Goal: Task Accomplishment & Management: Complete application form

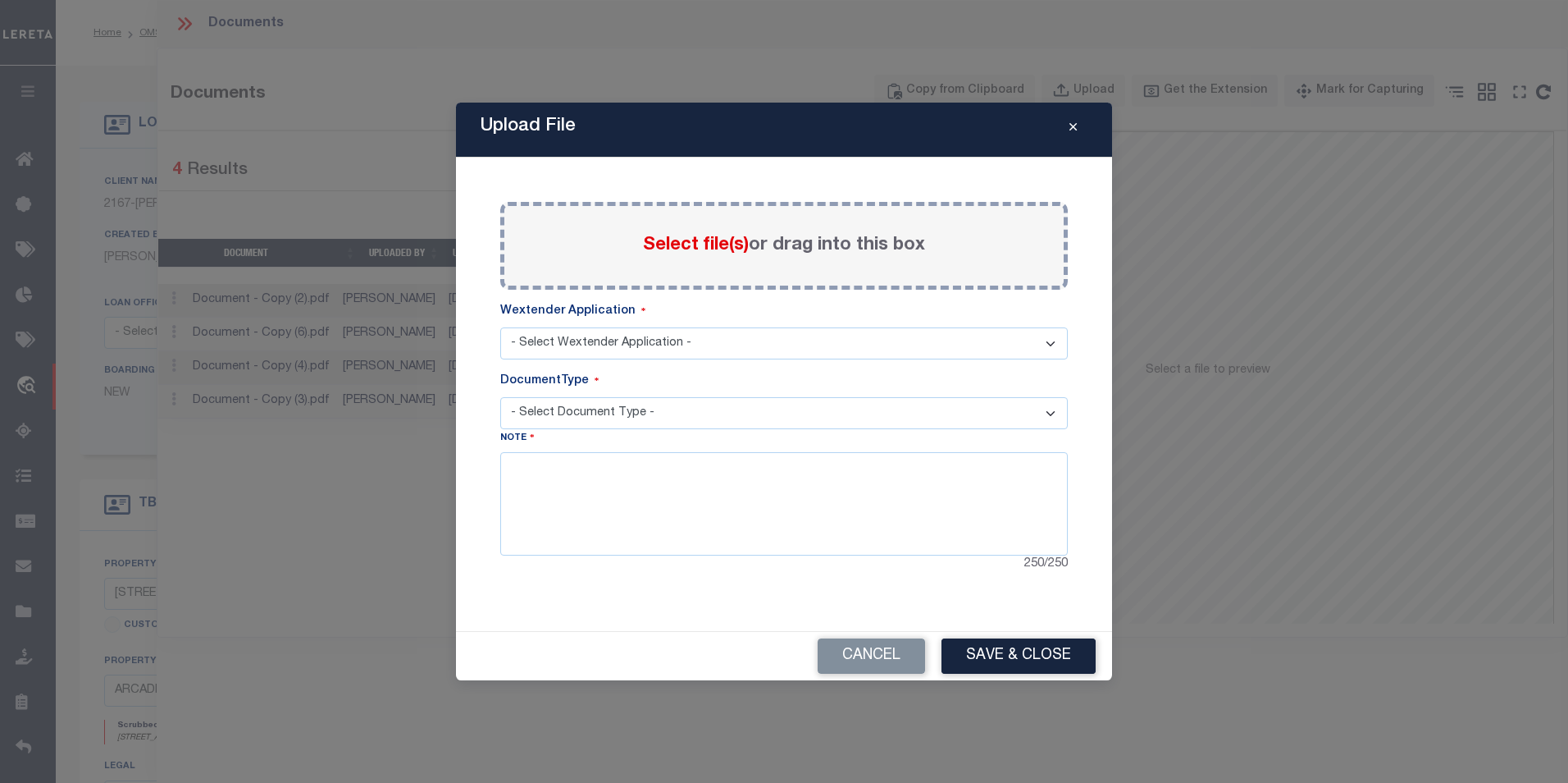
select select "10"
select select "NonEscrow"
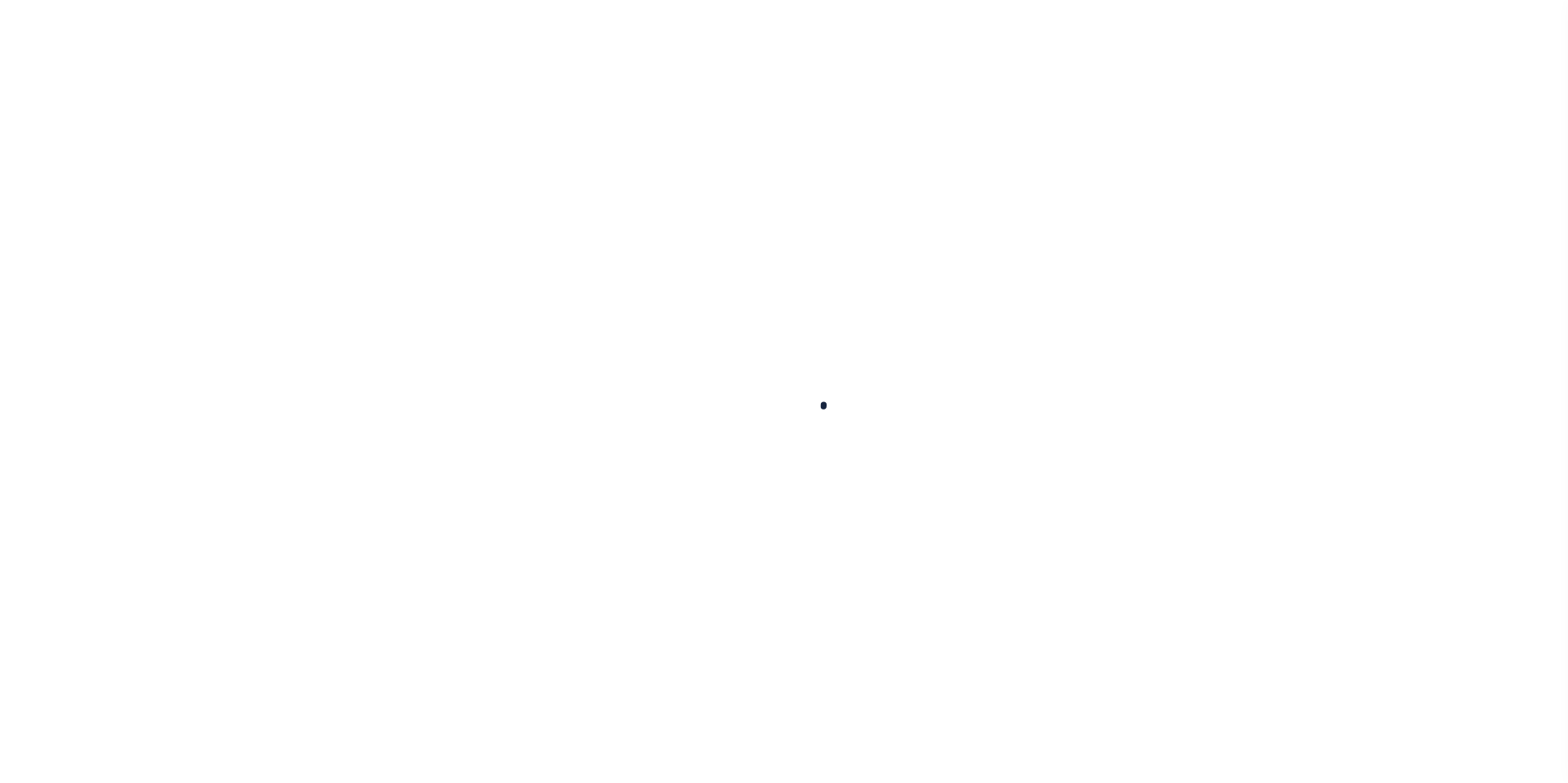
select select "200"
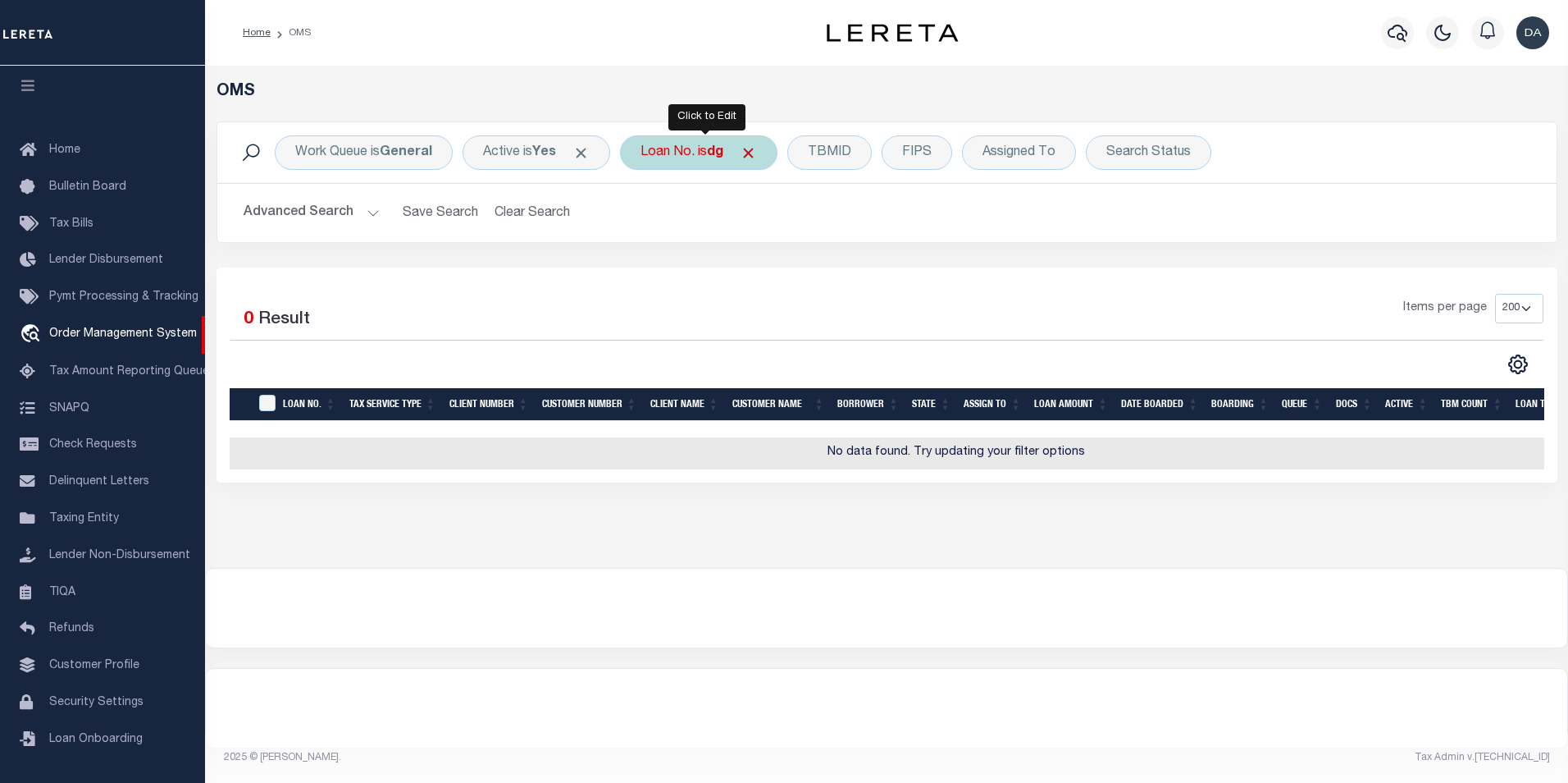
click at [690, 152] on div "Loan No. is dg" at bounding box center [699, 152] width 158 height 35
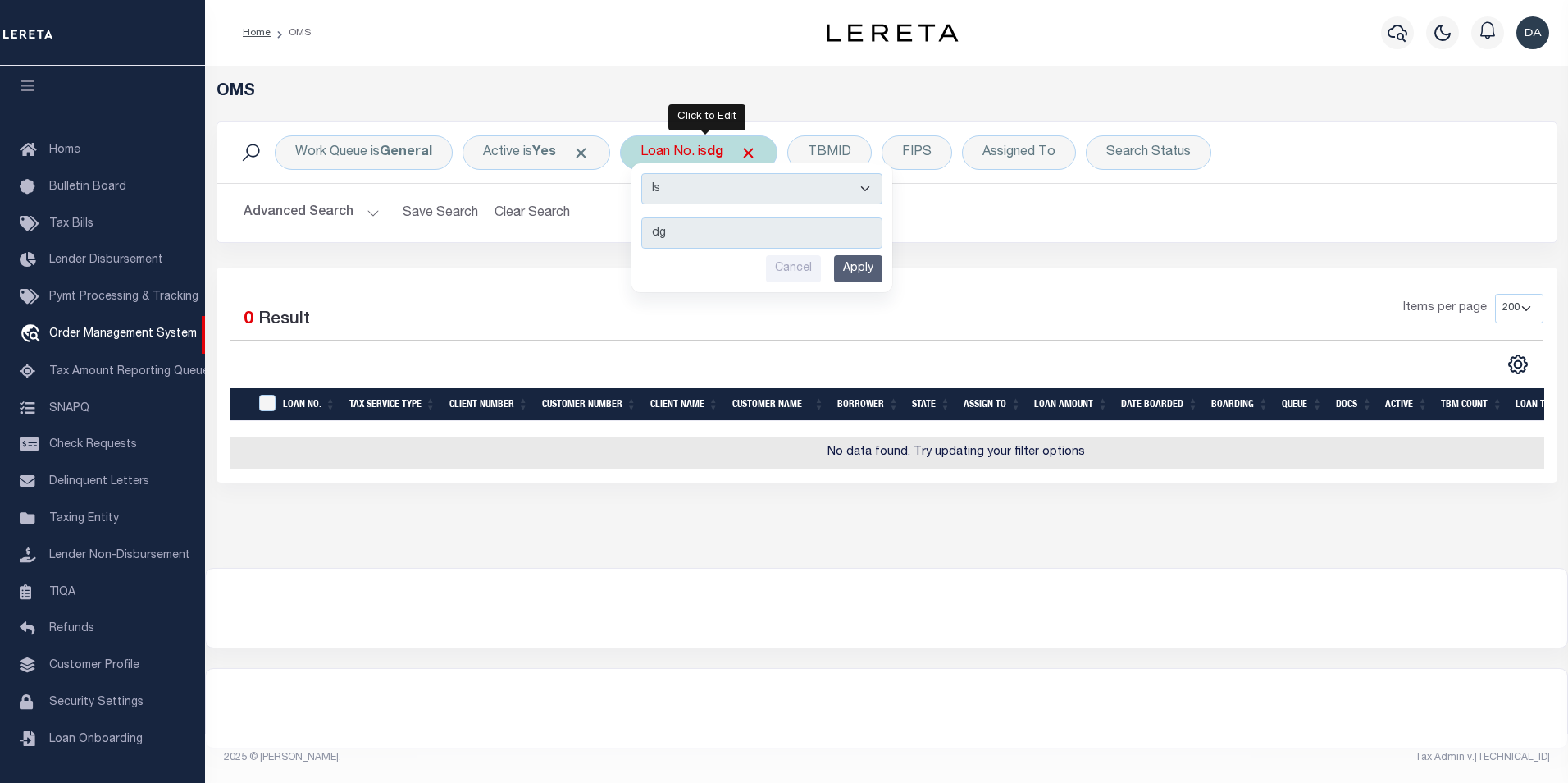
click at [706, 189] on select "Is Contains" at bounding box center [762, 189] width 241 height 31
select select "c"
click at [646, 173] on select "Is Contains" at bounding box center [762, 189] width 241 height 31
click at [882, 270] on input "Apply" at bounding box center [858, 268] width 49 height 27
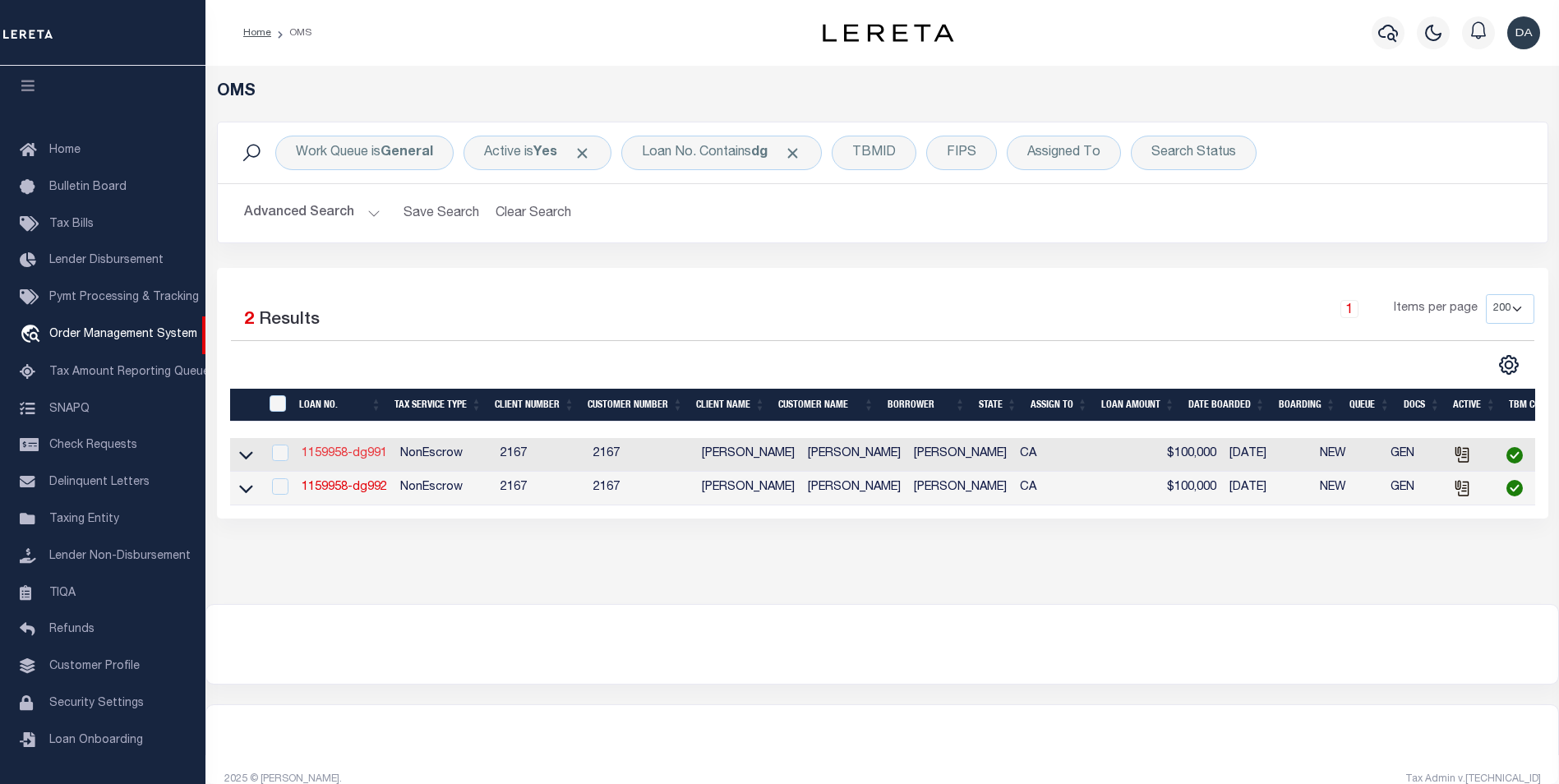
click at [348, 450] on link "1159958-dg991" at bounding box center [344, 453] width 85 height 12
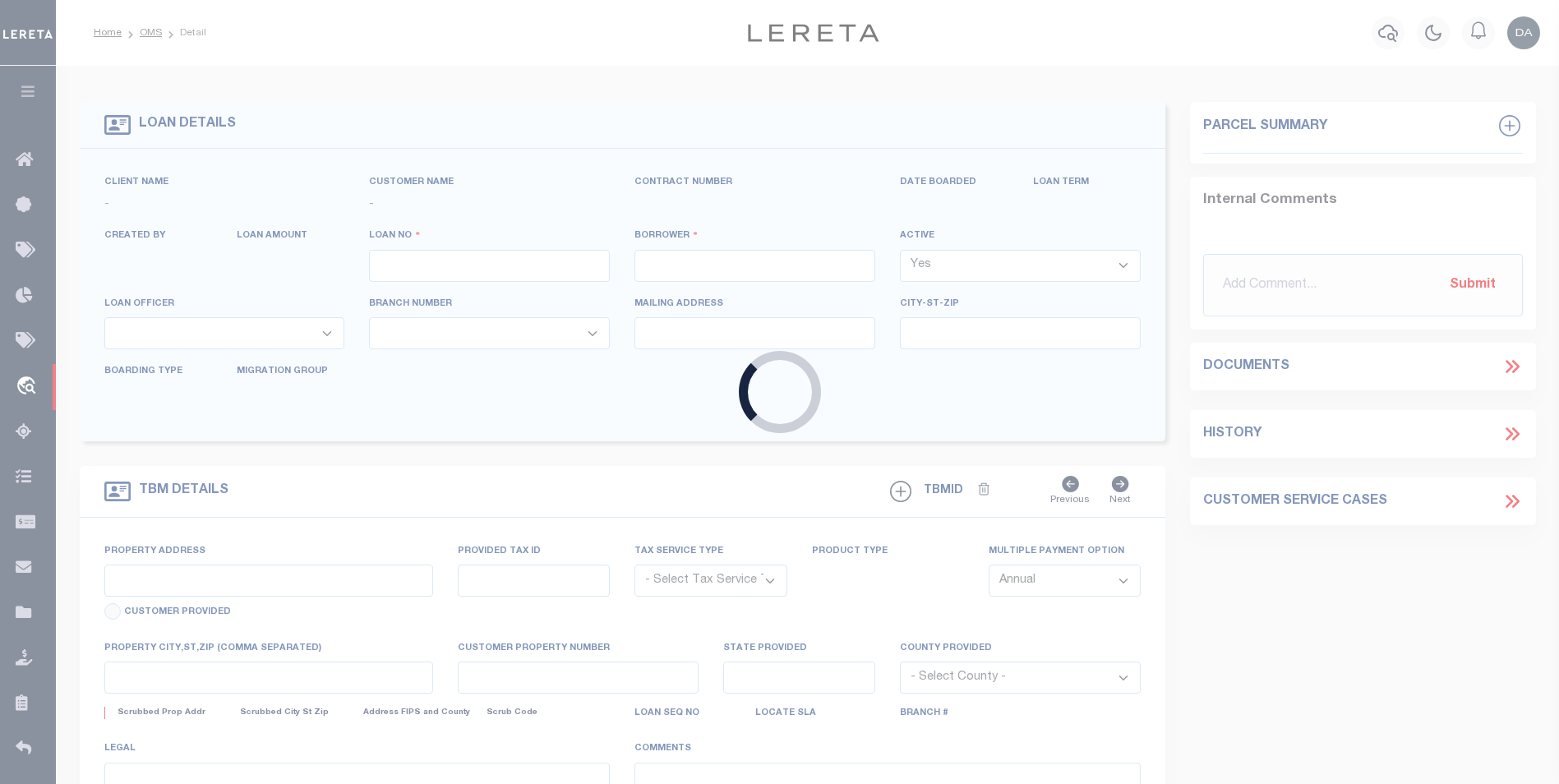
type input "1159958-dg991"
type input "[PERSON_NAME]"
select select
type input "91007"
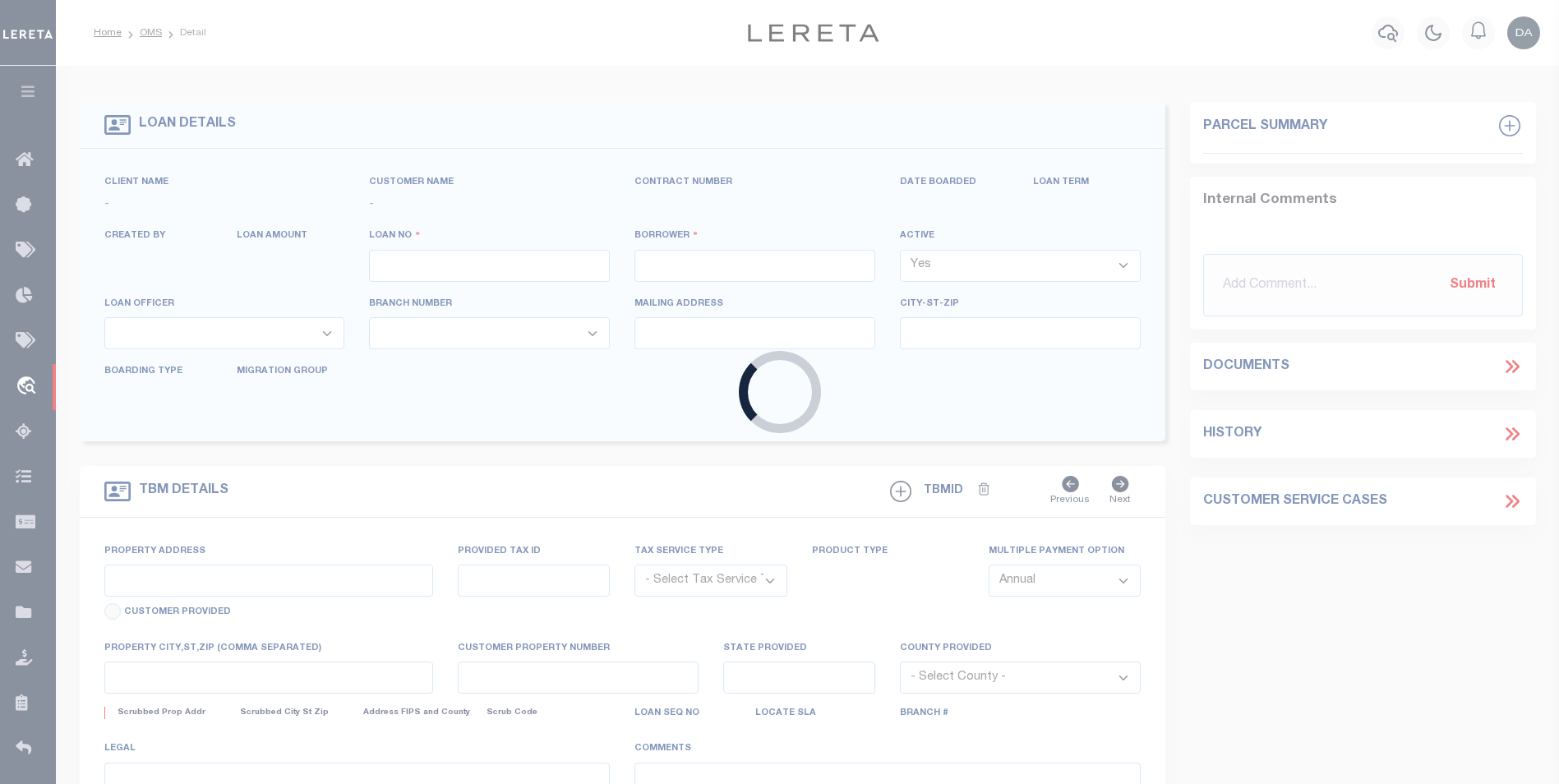
type input "[DATE]"
select select "10"
select select "NonEscrow"
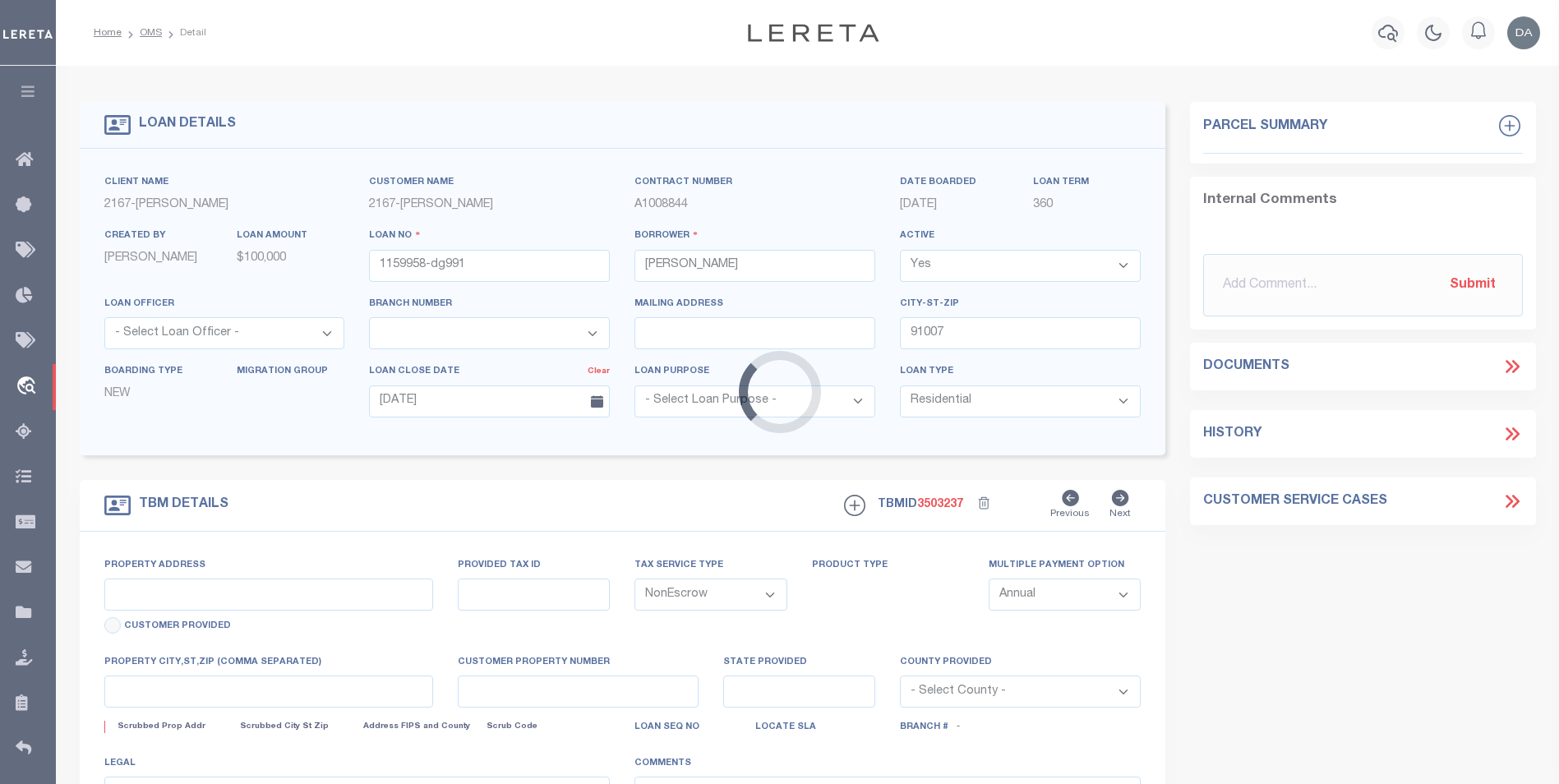
type input "[STREET_ADDRESS]"
select select
type input "ARCADIA CA 91007"
type input "CA"
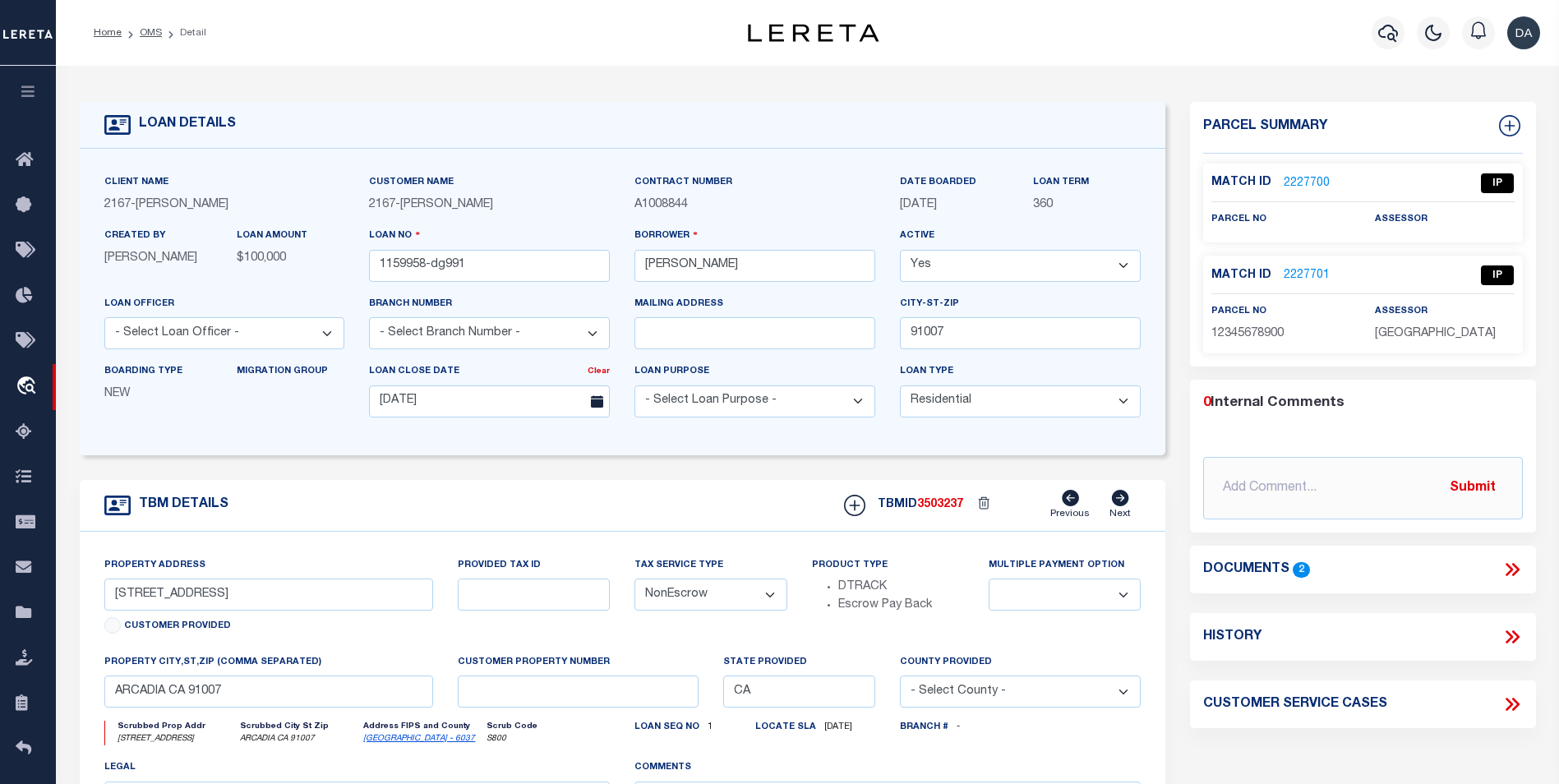
click at [1511, 561] on icon at bounding box center [1511, 569] width 21 height 21
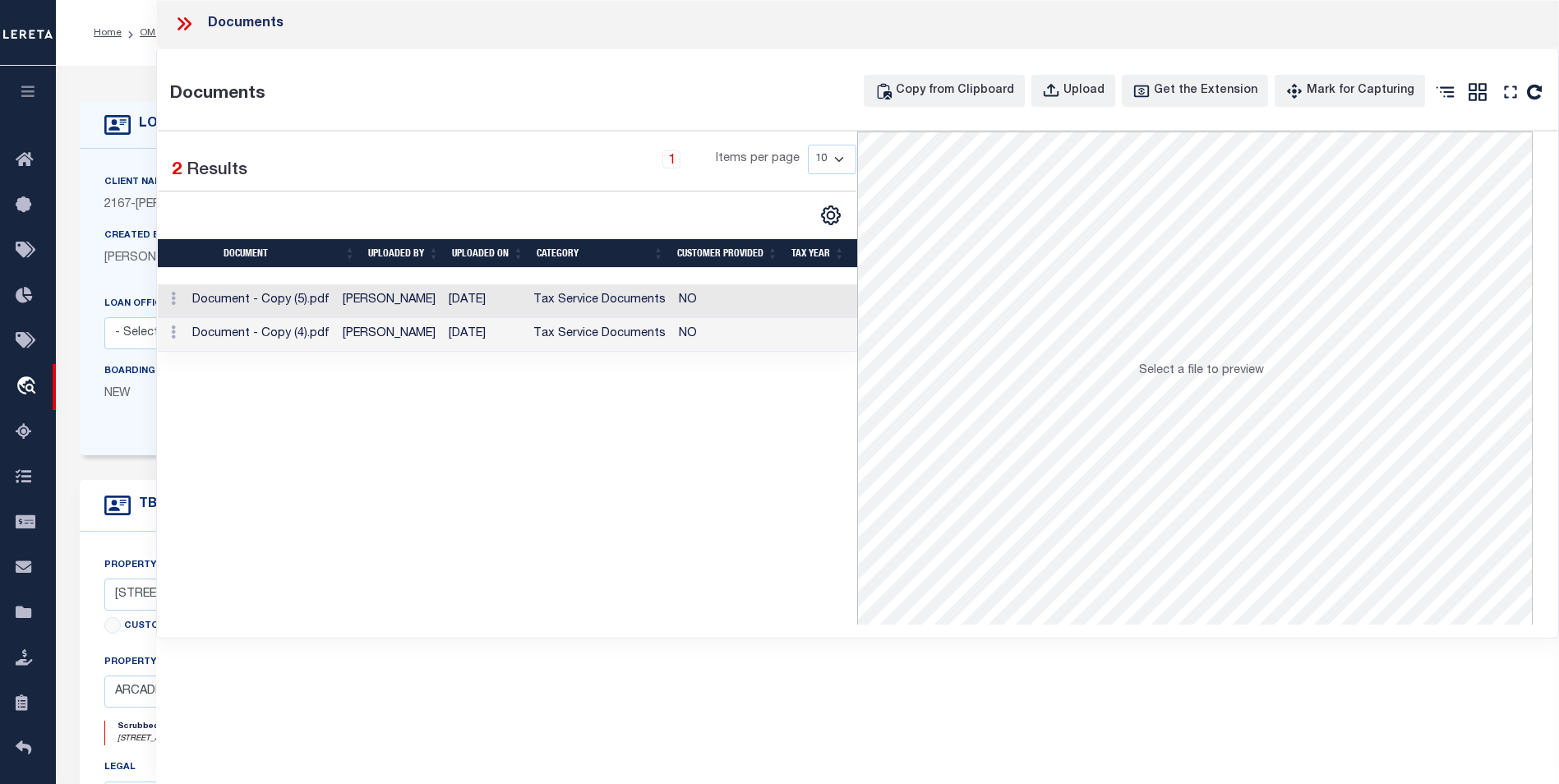
click at [449, 532] on div "Selected 2 Results 1 Items per page 10 25 50 100" at bounding box center [508, 378] width 700 height 493
click at [828, 155] on select "10 25 50 100" at bounding box center [832, 159] width 49 height 29
select select "25"
click at [808, 144] on select "10 25 50 100" at bounding box center [832, 159] width 49 height 29
click at [768, 460] on div "Selected 2 Results 1 Items per page 10 25 50 100" at bounding box center [508, 378] width 700 height 493
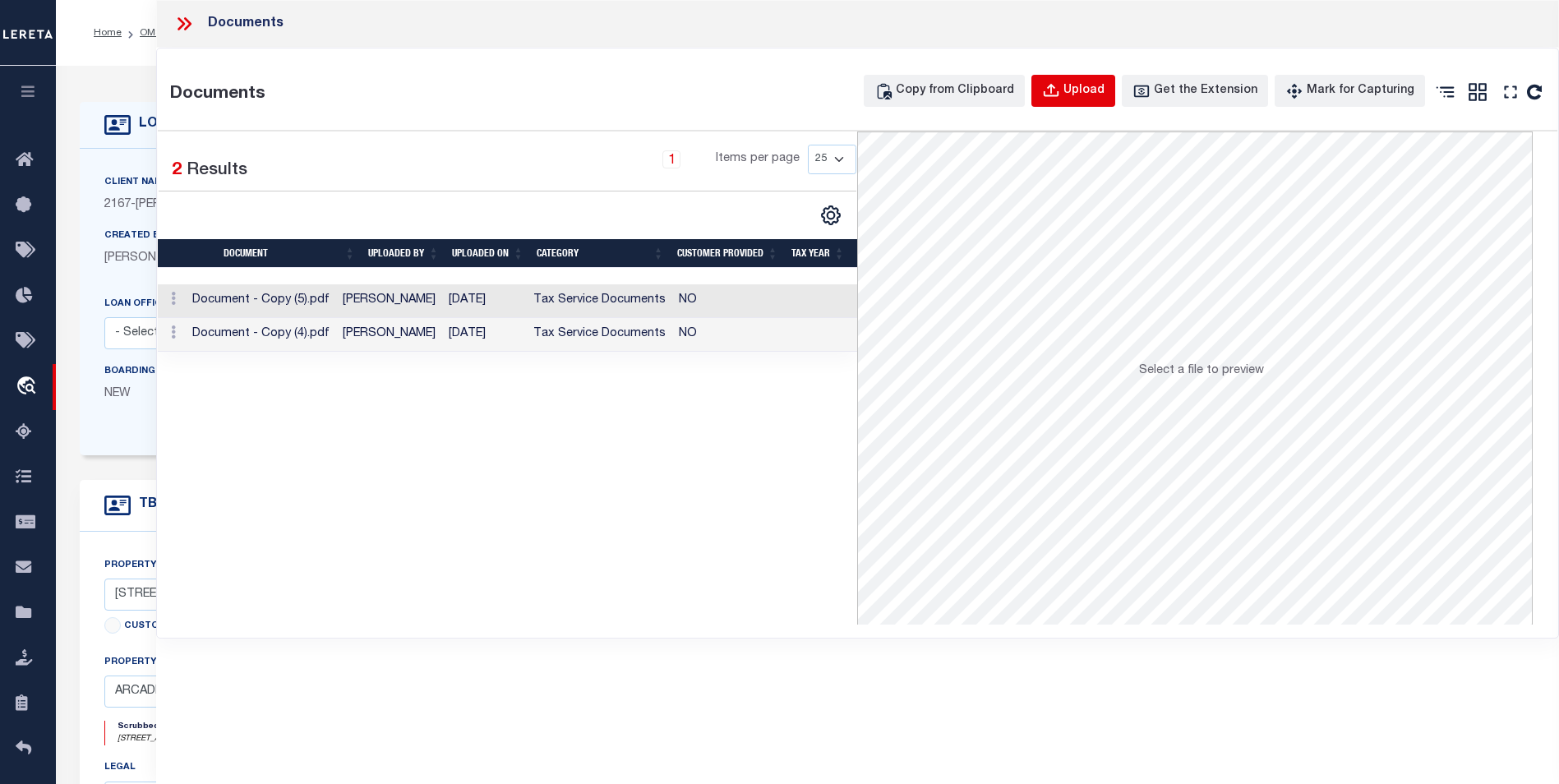
click at [1104, 94] on div "Upload" at bounding box center [1084, 91] width 41 height 18
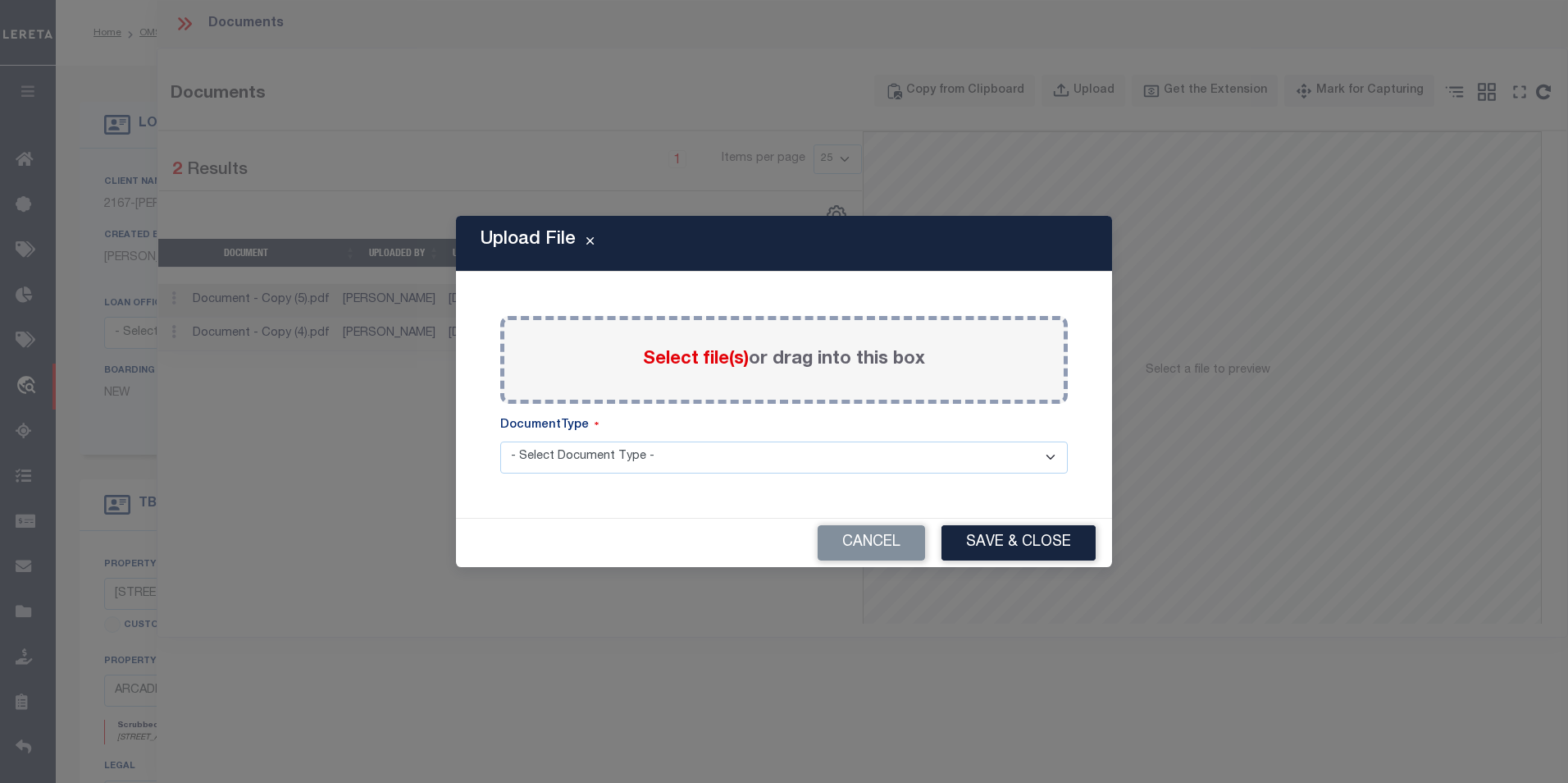
click at [696, 352] on span "Select file(s)" at bounding box center [695, 360] width 106 height 18
click at [0, 0] on input "Select file(s) or drag into this box" at bounding box center [0, 0] width 0 height 0
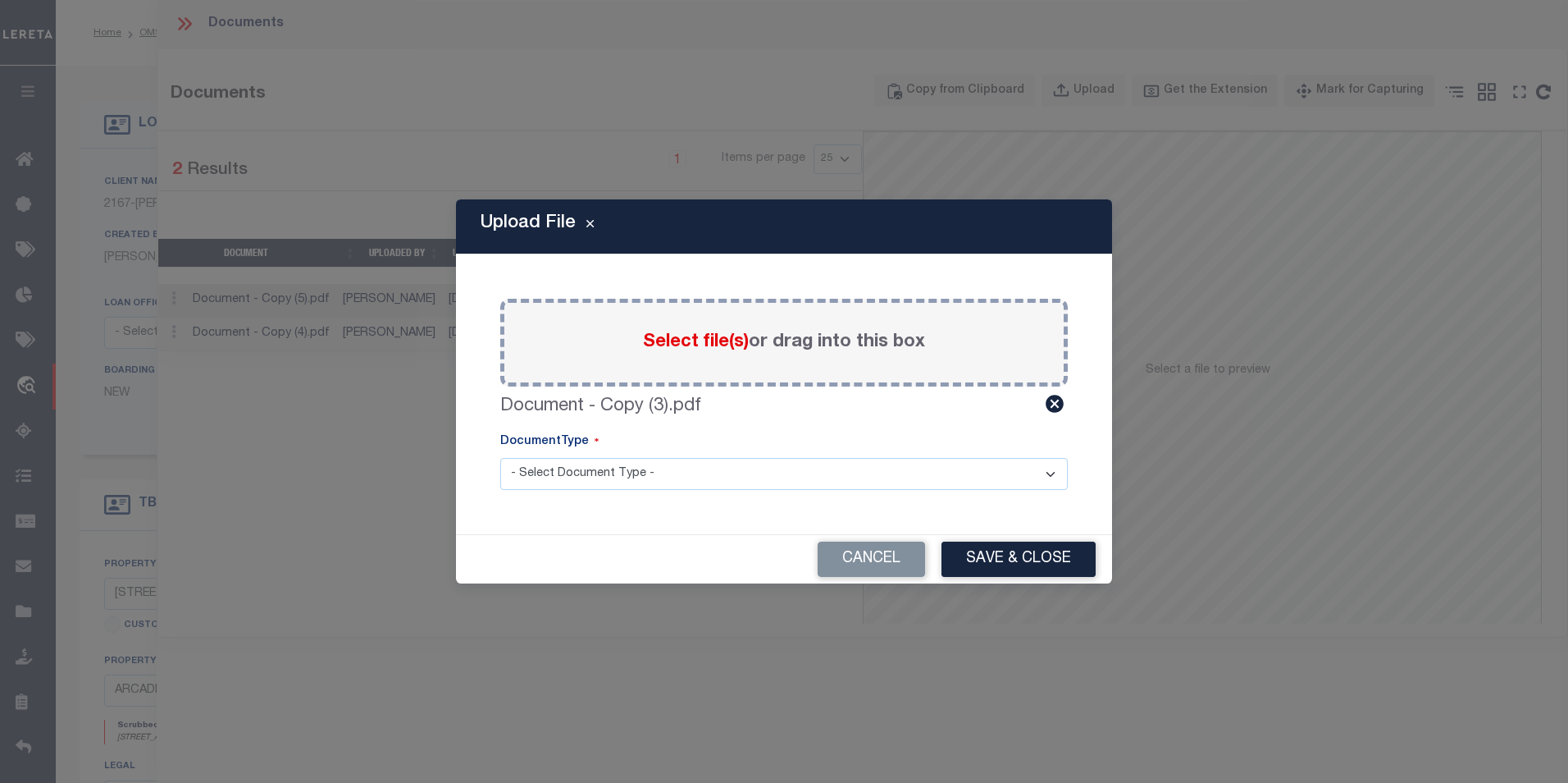
click at [568, 471] on select "- Select Document Type - Tax Service Documents" at bounding box center [784, 474] width 568 height 32
select select "TAX"
click at [500, 458] on select "- Select Document Type - Tax Service Documents" at bounding box center [784, 474] width 568 height 32
click at [992, 555] on button "Save & Close" at bounding box center [1018, 559] width 154 height 35
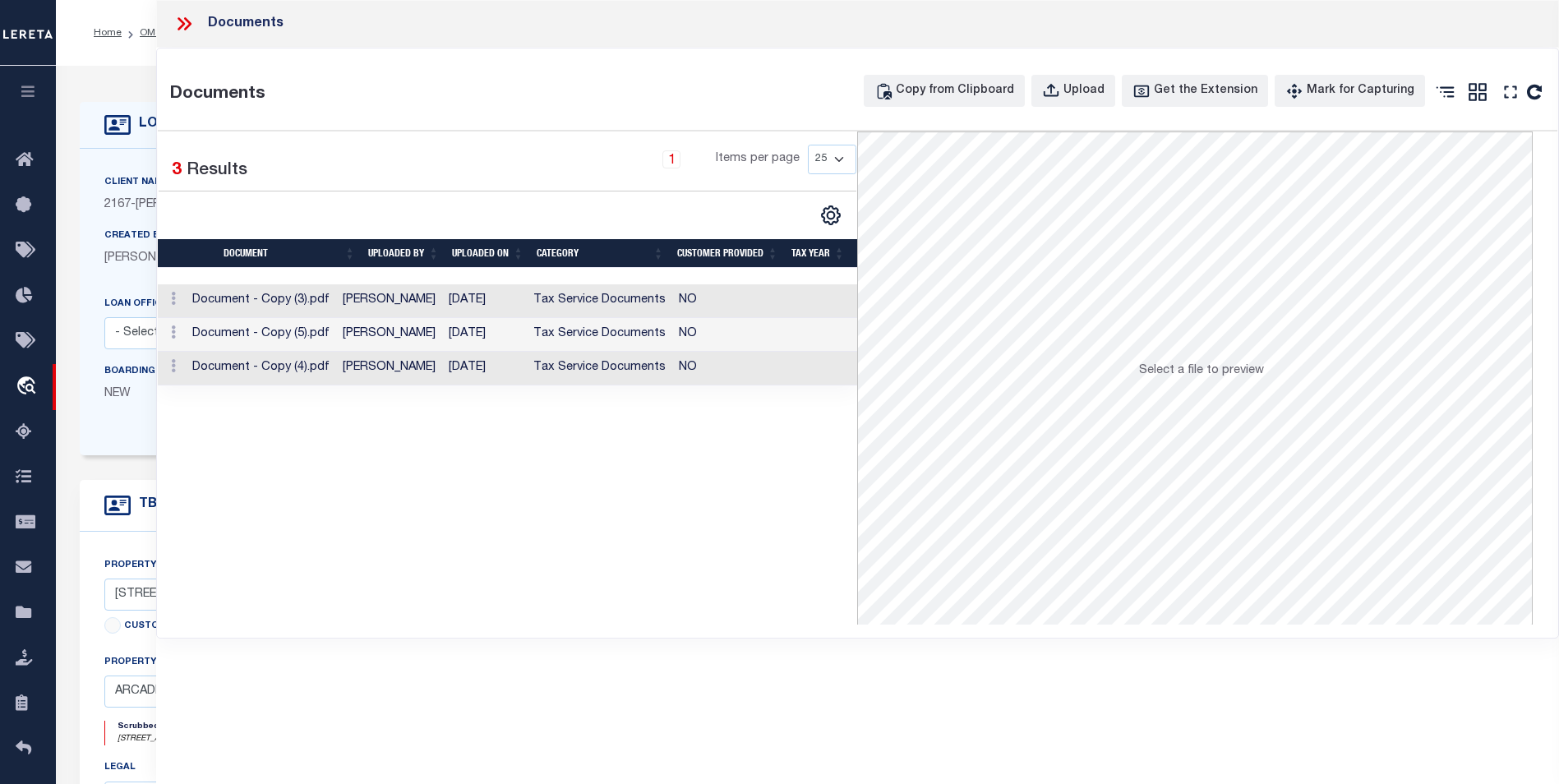
click at [427, 526] on div "Selected 3 Results 1 Items per page 10 25 50 100" at bounding box center [508, 378] width 700 height 493
click at [391, 301] on td "[PERSON_NAME]" at bounding box center [389, 301] width 106 height 34
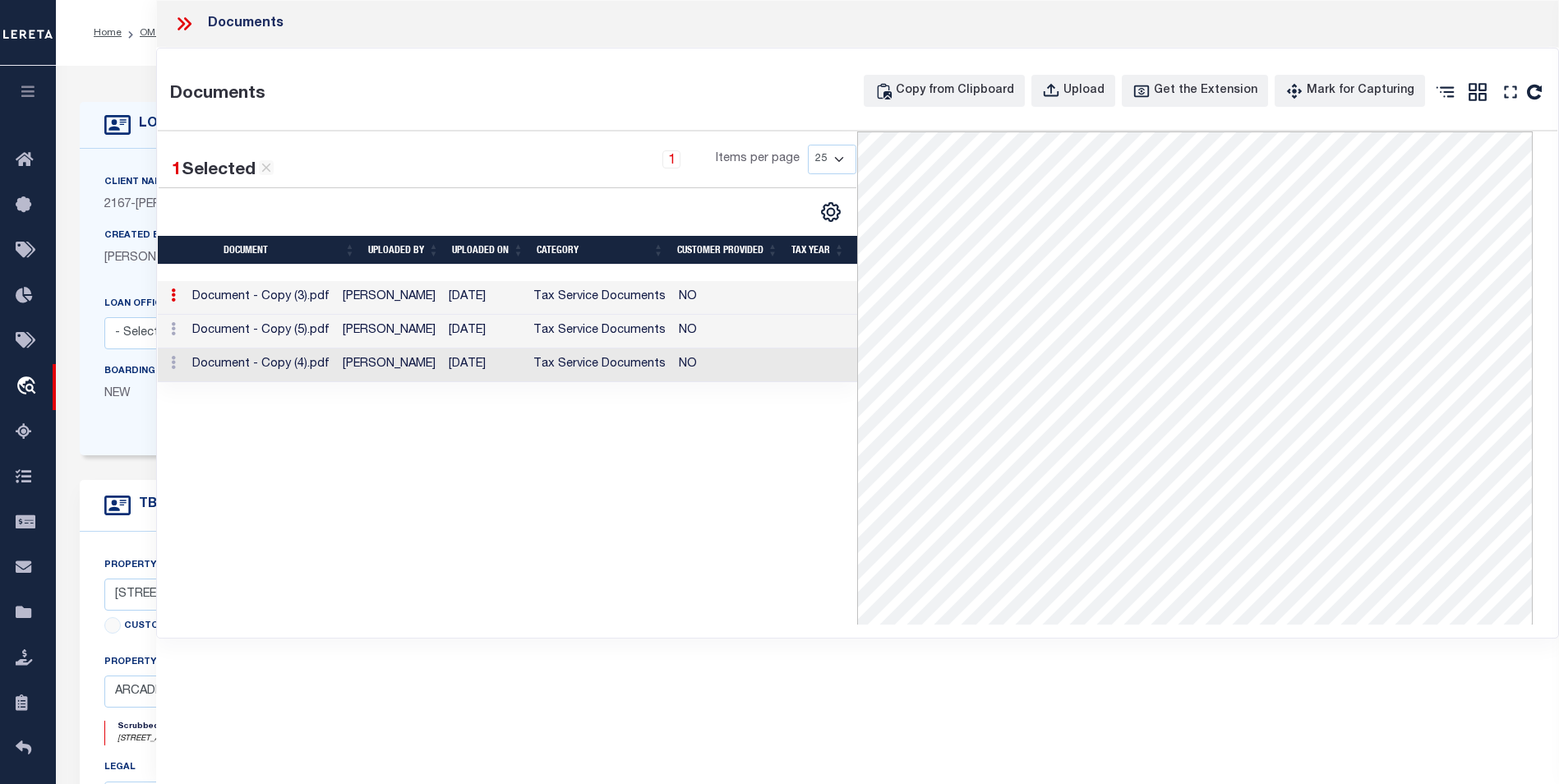
click at [406, 363] on td "[PERSON_NAME]" at bounding box center [389, 365] width 106 height 34
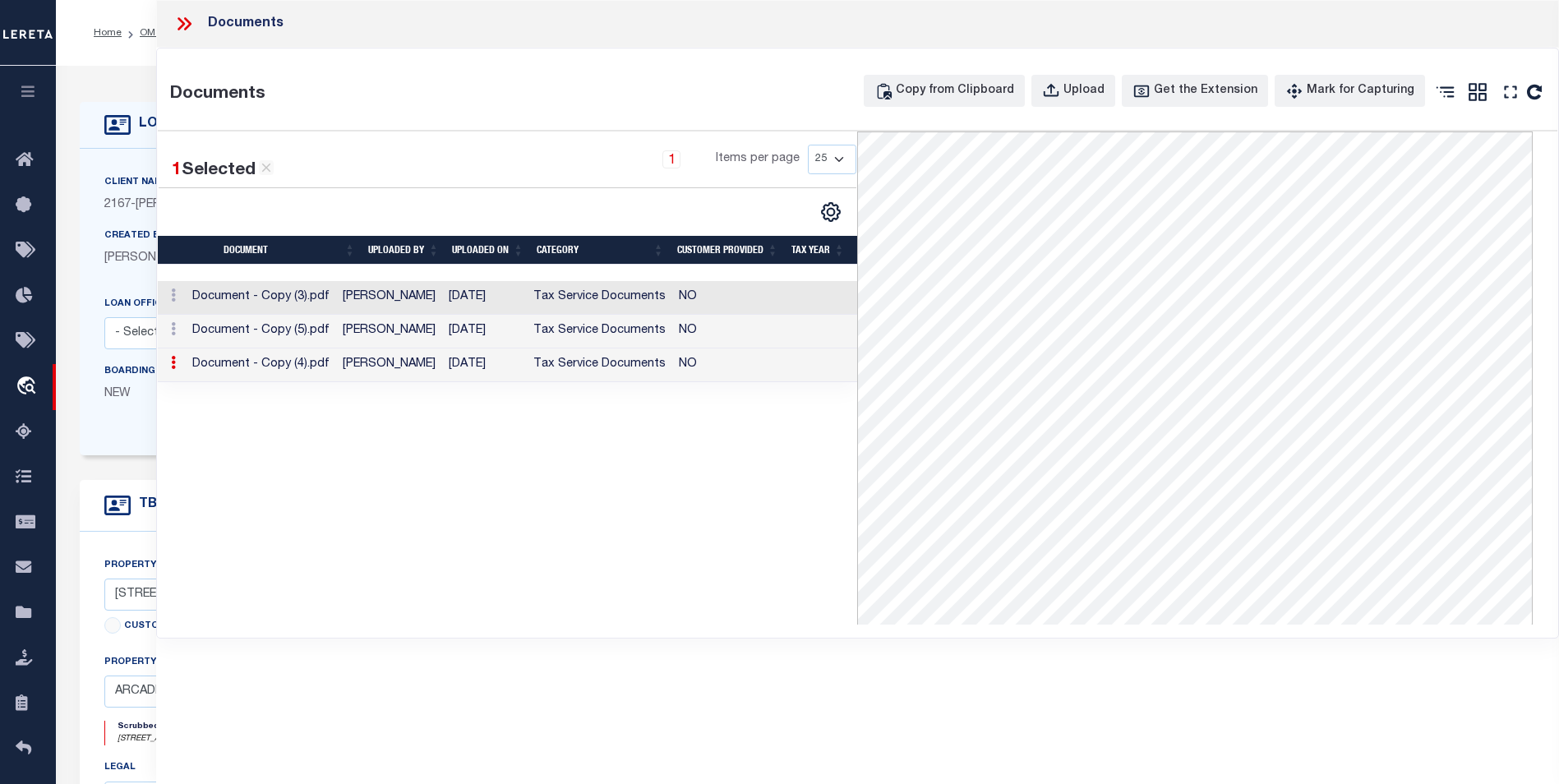
click at [400, 329] on td "[PERSON_NAME]" at bounding box center [389, 331] width 106 height 34
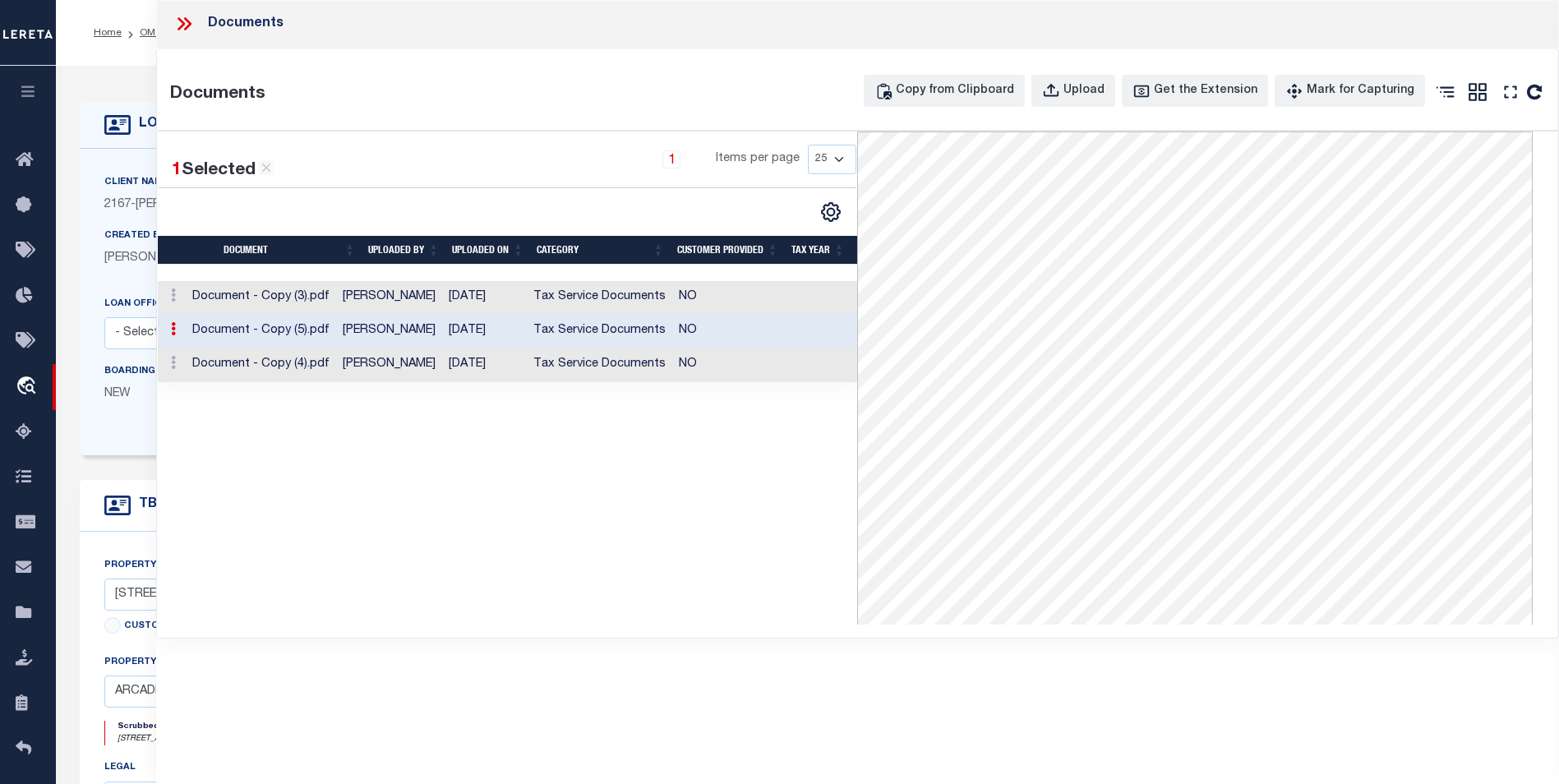
click at [400, 362] on td "[PERSON_NAME]" at bounding box center [389, 365] width 106 height 34
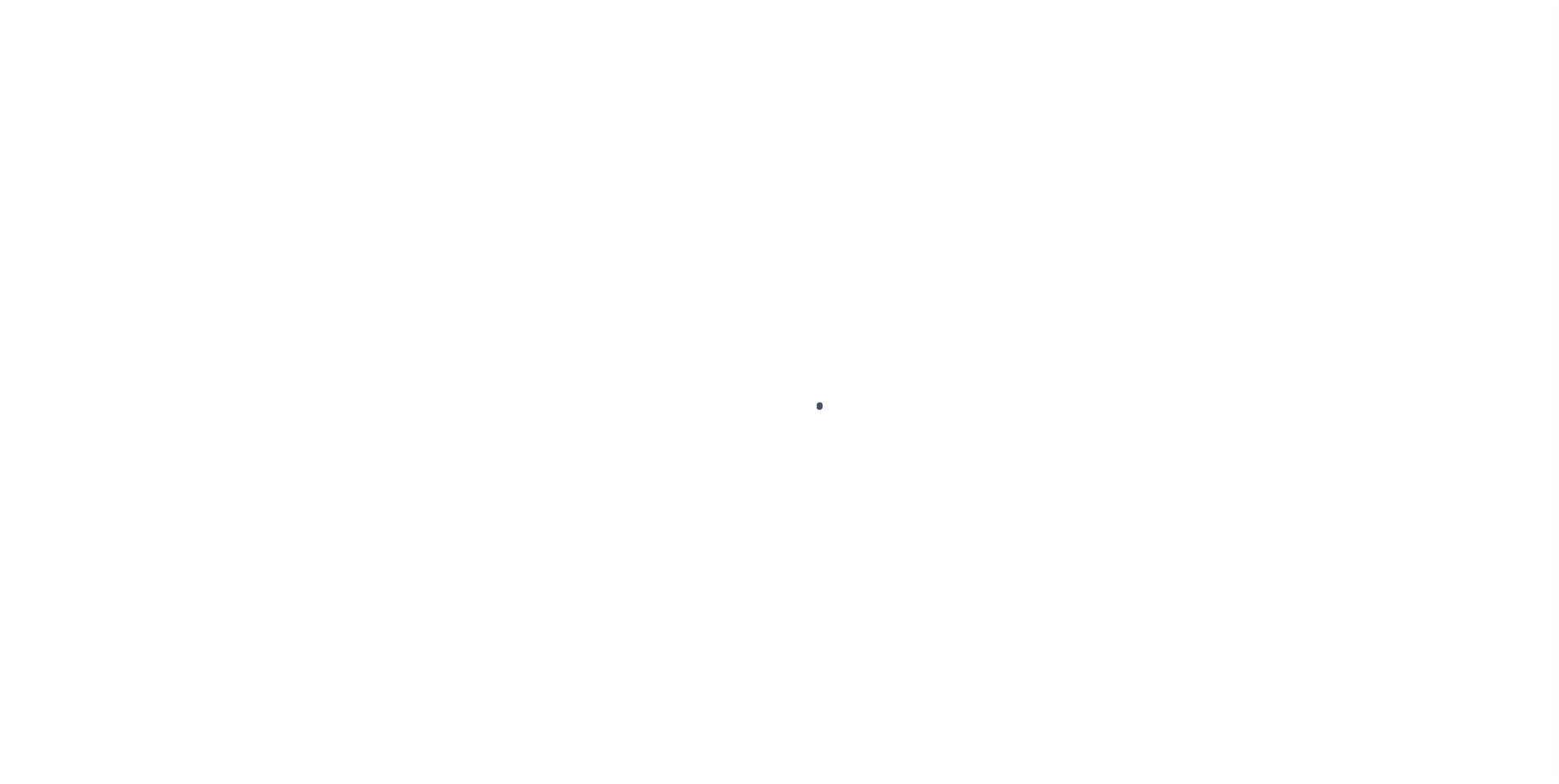
type input "1159958-dg991"
type input "[PERSON_NAME]"
select select
type input "91007"
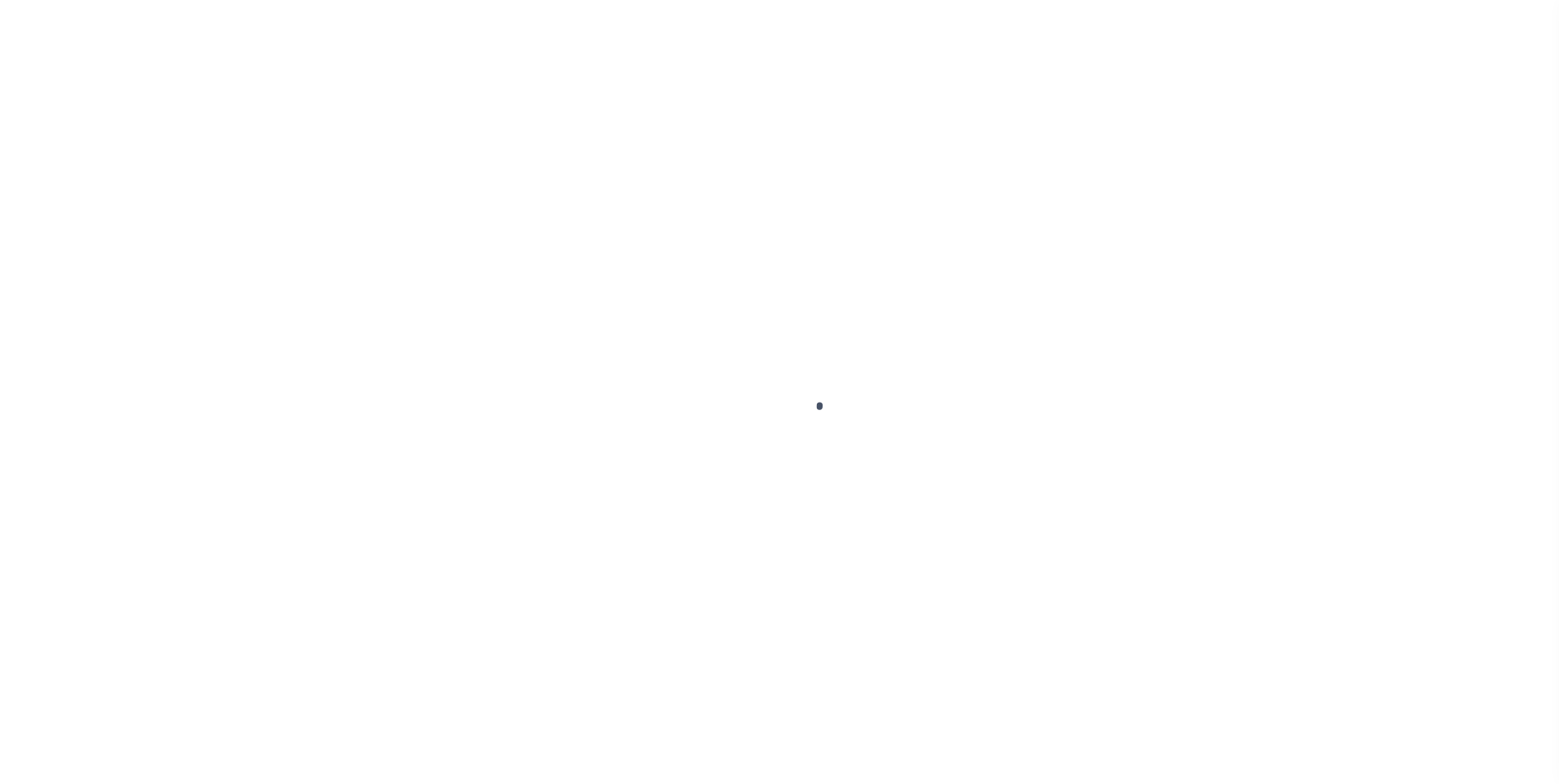
type input "[DATE]"
select select "10"
select select "NonEscrow"
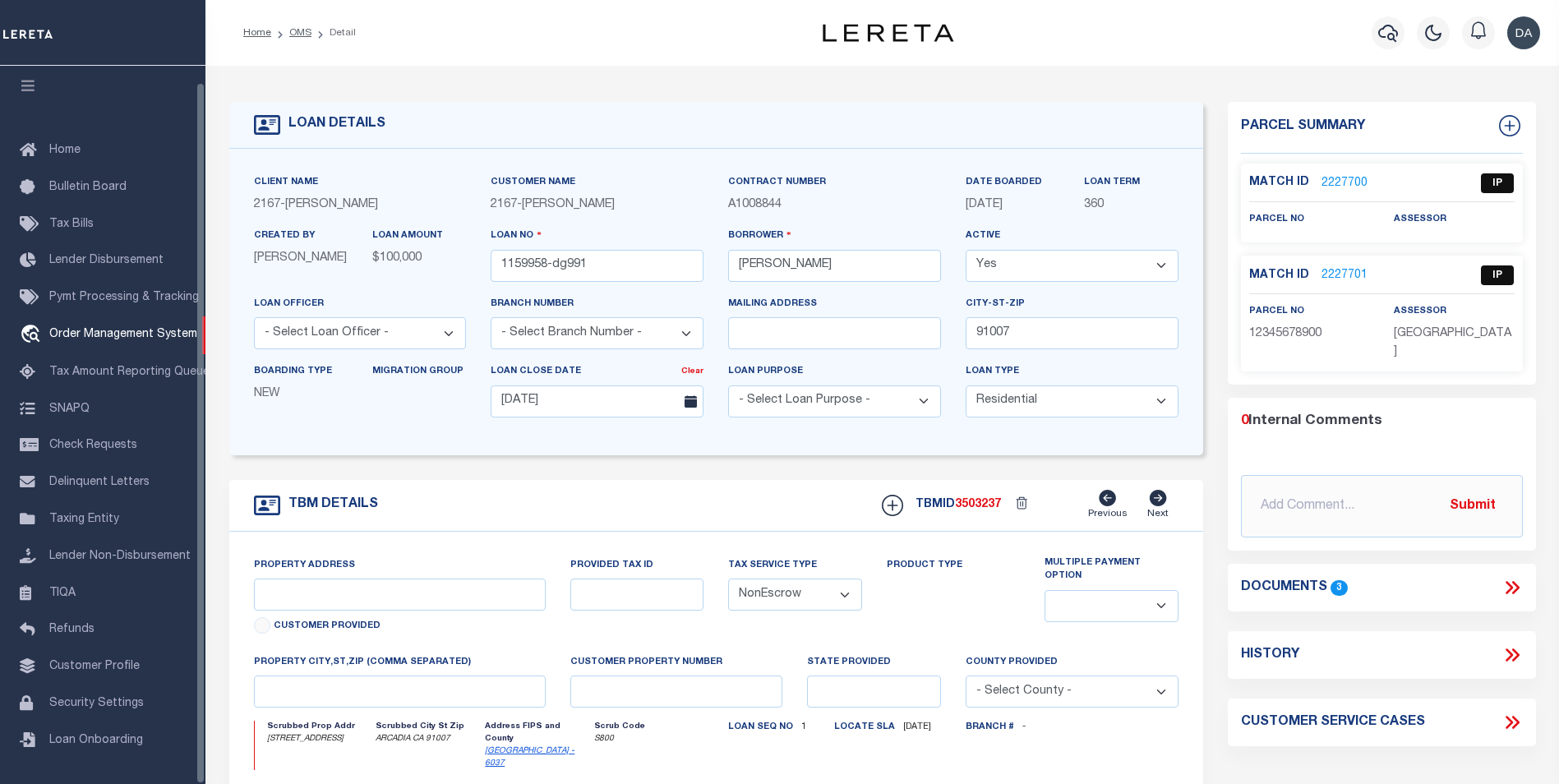
type input "[STREET_ADDRESS]"
select select
type input "ARCADIA CA 91007"
type input "CA"
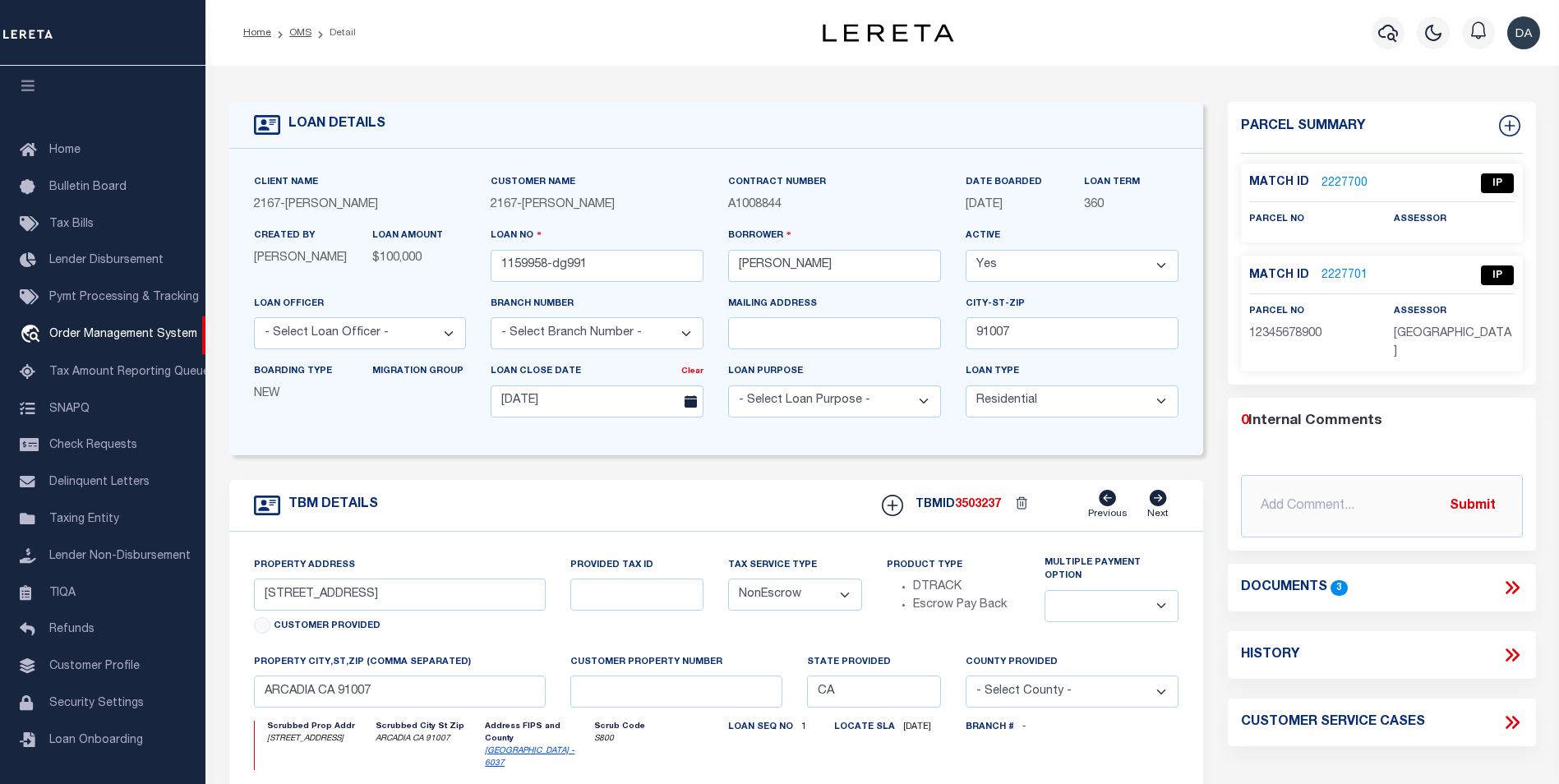
click at [441, 503] on div "TBM DETAILS TBMID 3503237 Previous Next" at bounding box center [715, 506] width 973 height 51
